Goal: Task Accomplishment & Management: Manage account settings

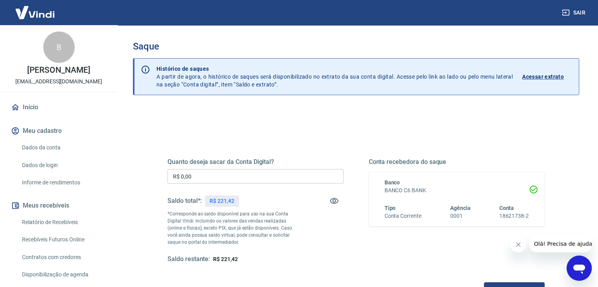
click at [229, 179] on input "R$ 0,00" at bounding box center [256, 176] width 176 height 15
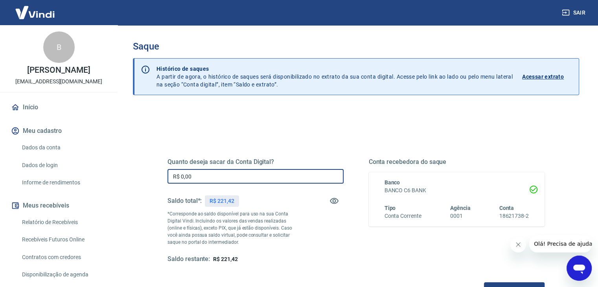
click at [229, 179] on input "R$ 0,00" at bounding box center [256, 176] width 176 height 15
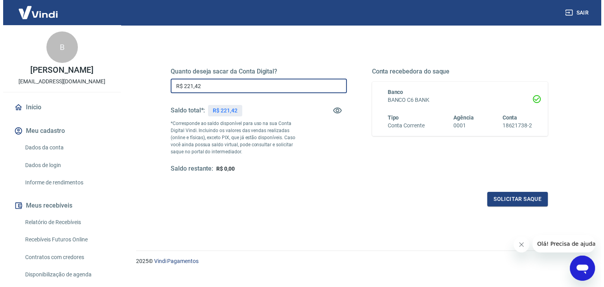
scroll to position [102, 0]
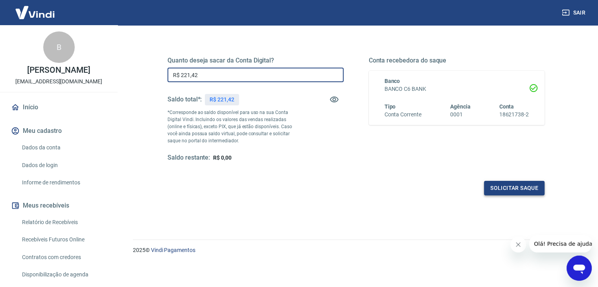
type input "R$ 221,42"
click at [519, 192] on button "Solicitar saque" at bounding box center [514, 188] width 61 height 15
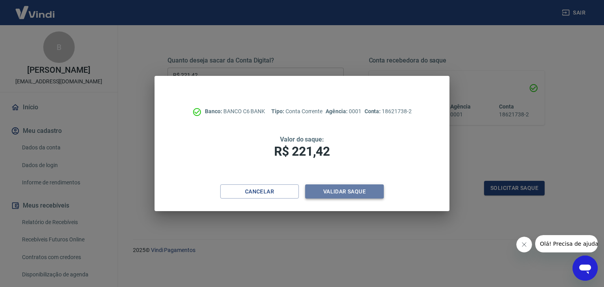
click at [362, 188] on button "Validar saque" at bounding box center [344, 192] width 79 height 15
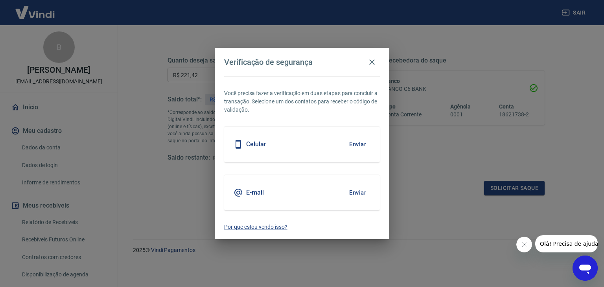
click at [359, 150] on button "Enviar" at bounding box center [358, 144] width 26 height 17
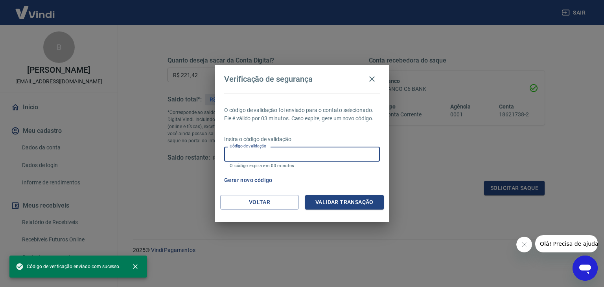
click at [336, 155] on input "Código de validação" at bounding box center [302, 154] width 156 height 15
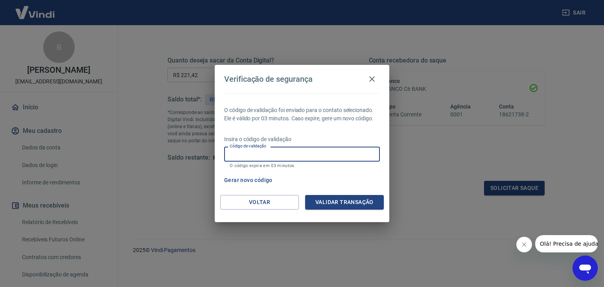
click at [317, 151] on input "Código de validação" at bounding box center [302, 154] width 156 height 15
type input "404327"
drag, startPoint x: 340, startPoint y: 194, endPoint x: 340, endPoint y: 202, distance: 7.9
click at [340, 197] on div "Verificação de segurança O código de validação foi enviado para o contato selec…" at bounding box center [302, 143] width 175 height 157
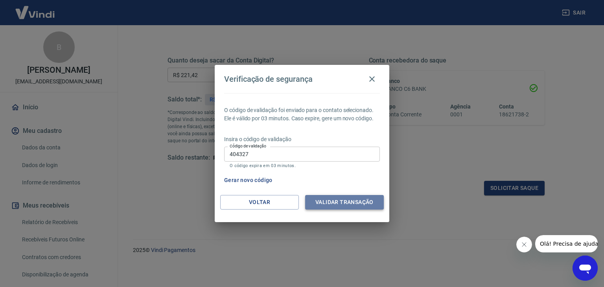
click at [340, 202] on button "Validar transação" at bounding box center [344, 202] width 79 height 15
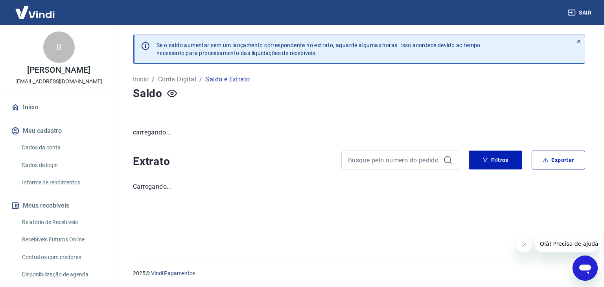
click at [590, 18] on button "Sair" at bounding box center [581, 13] width 28 height 15
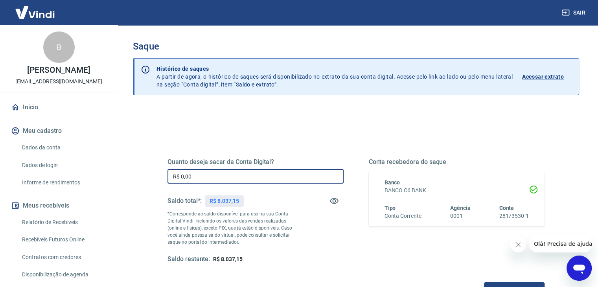
click at [239, 172] on input "R$ 0,00" at bounding box center [256, 176] width 176 height 15
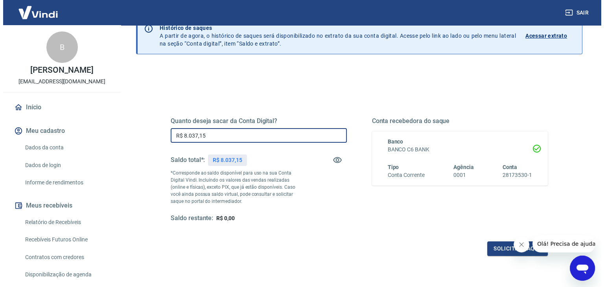
scroll to position [102, 0]
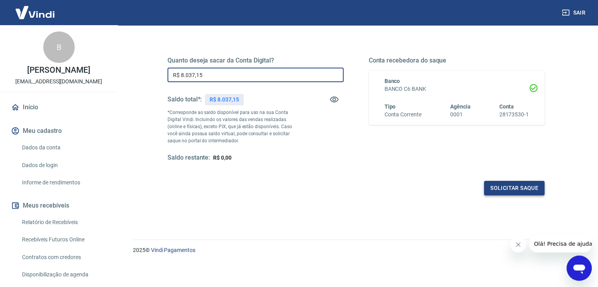
type input "R$ 8.037,15"
click at [504, 181] on button "Solicitar saque" at bounding box center [514, 188] width 61 height 15
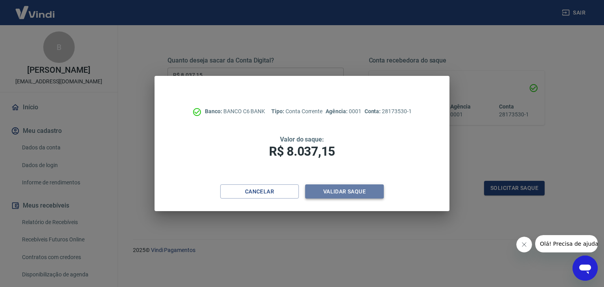
click at [362, 186] on button "Validar saque" at bounding box center [344, 192] width 79 height 15
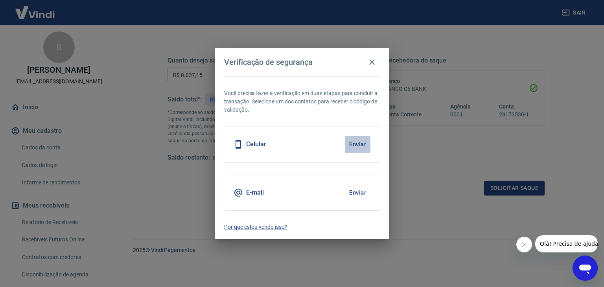
click at [356, 151] on button "Enviar" at bounding box center [358, 144] width 26 height 17
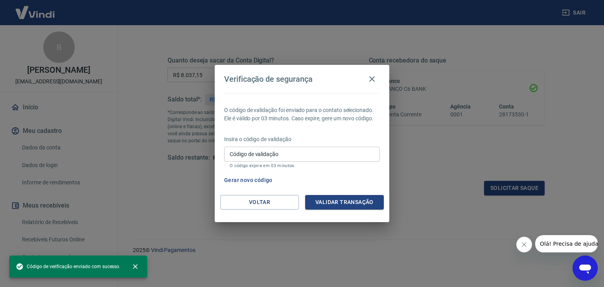
click at [290, 153] on input "Código de validação" at bounding box center [302, 154] width 156 height 15
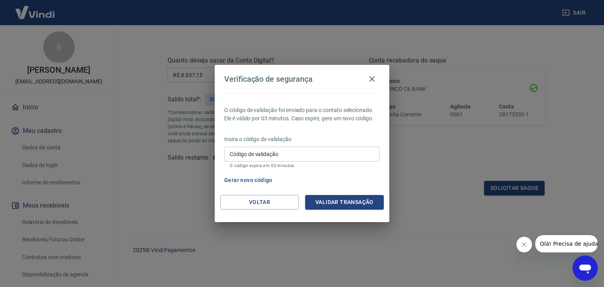
click at [306, 162] on div "Código de validação Código de validação O código expira em 03 minutos." at bounding box center [302, 157] width 156 height 21
click at [305, 151] on input "Código de validação" at bounding box center [302, 154] width 156 height 15
type input "358633"
click at [326, 202] on button "Validar transação" at bounding box center [344, 202] width 79 height 15
